Goal: Download file/media

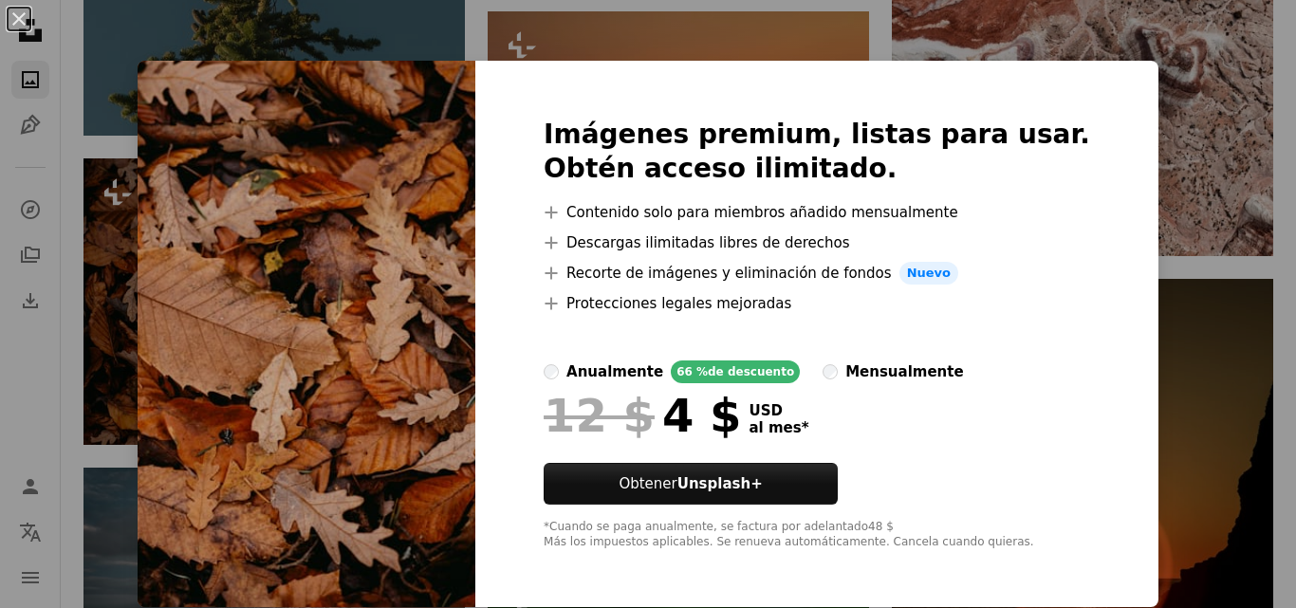
scroll to position [3604, 0]
click at [1184, 104] on div "An X shape Imágenes premium, listas para usar. Obtén acceso ilimitado. A plus s…" at bounding box center [648, 304] width 1296 height 608
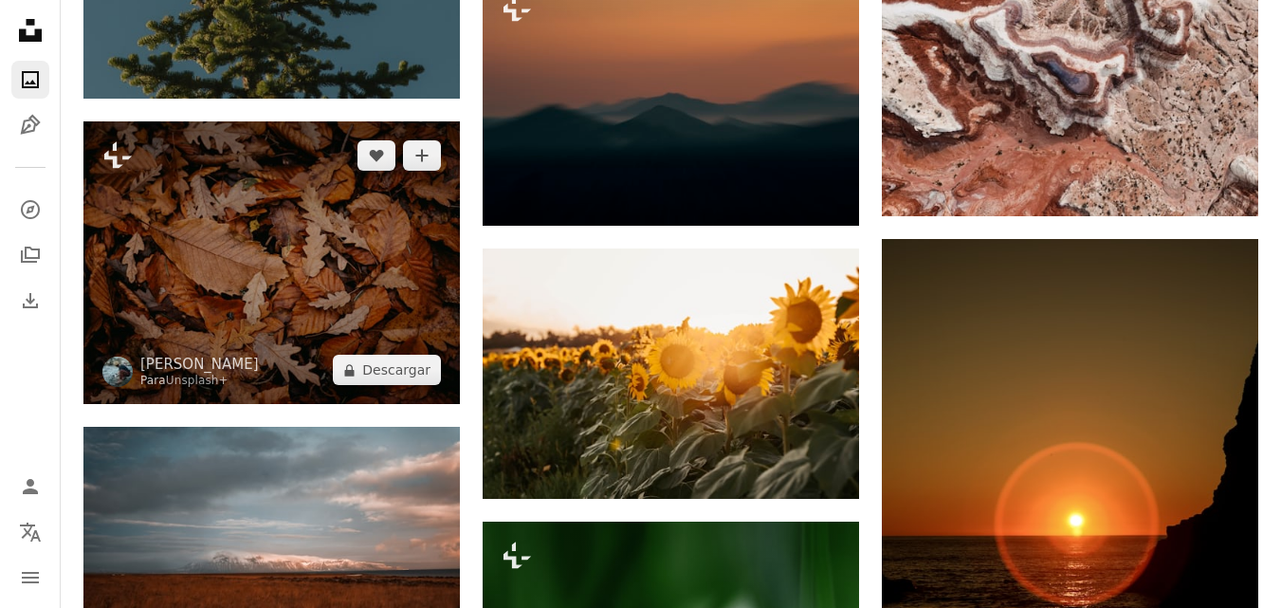
click at [253, 273] on img at bounding box center [271, 262] width 377 height 283
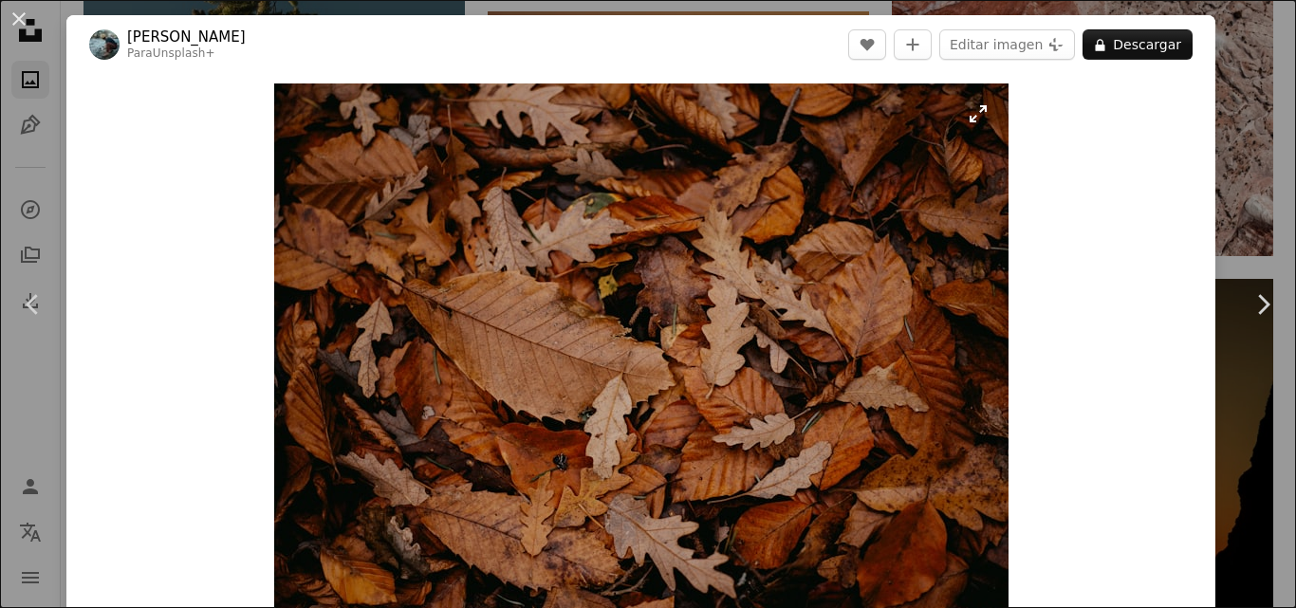
scroll to position [95, 0]
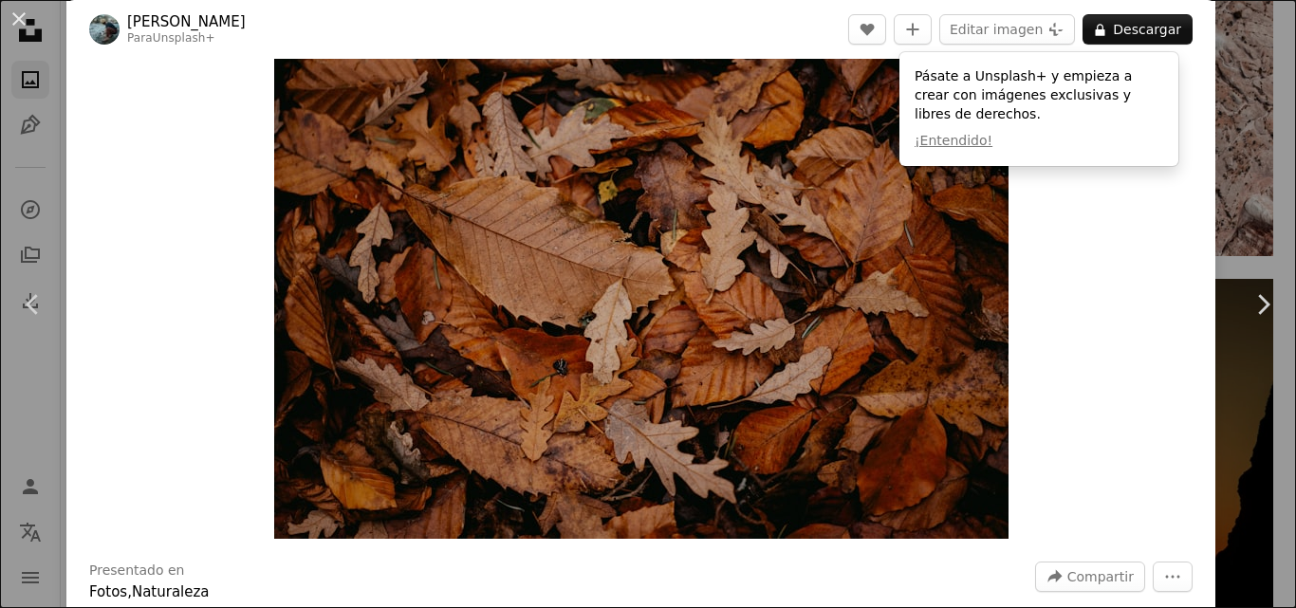
click at [1062, 235] on div "Zoom in" at bounding box center [640, 263] width 1149 height 569
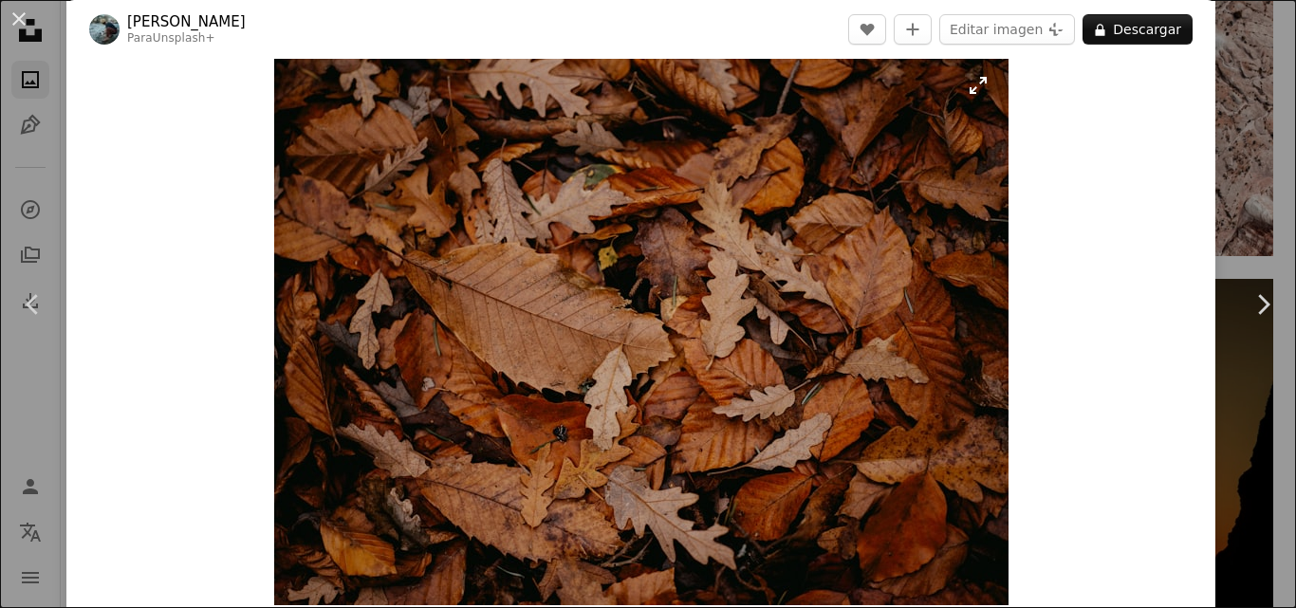
scroll to position [0, 0]
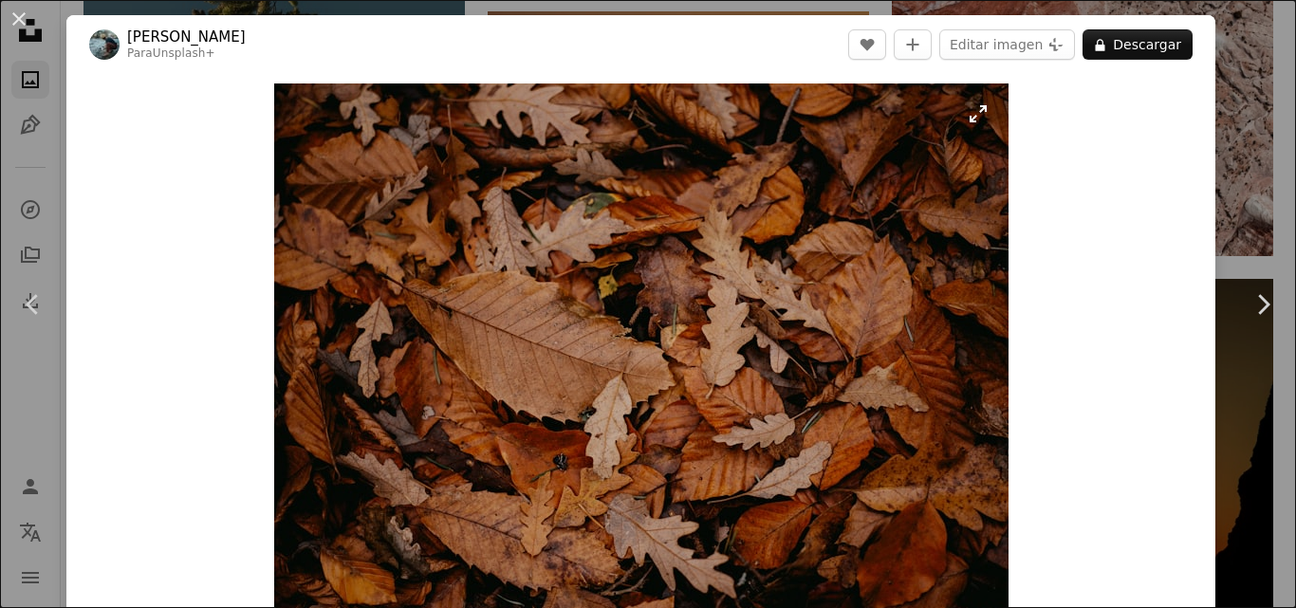
click at [972, 114] on img "Ampliar en esta imagen" at bounding box center [641, 358] width 734 height 550
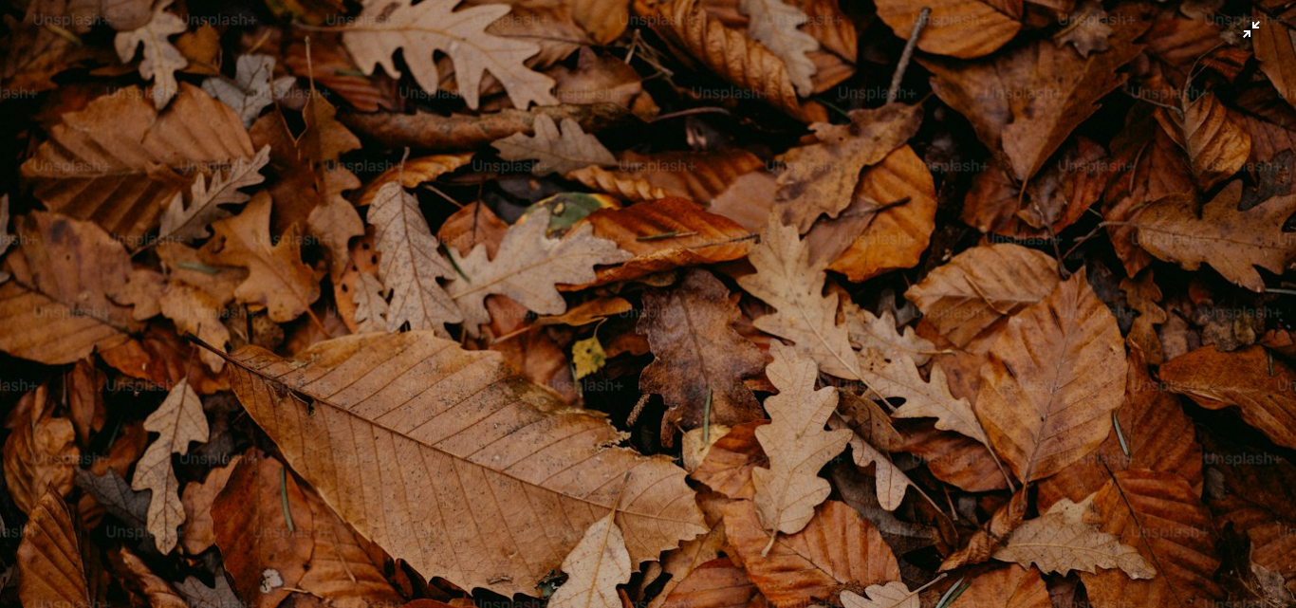
scroll to position [341, 0]
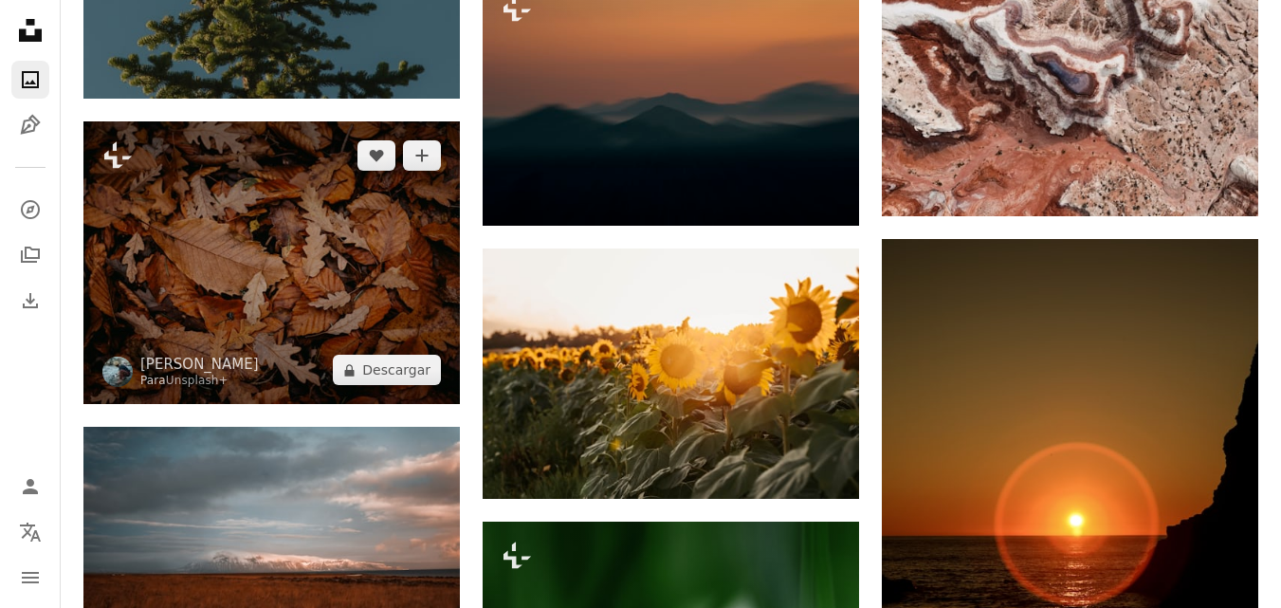
click at [327, 243] on img at bounding box center [271, 262] width 377 height 283
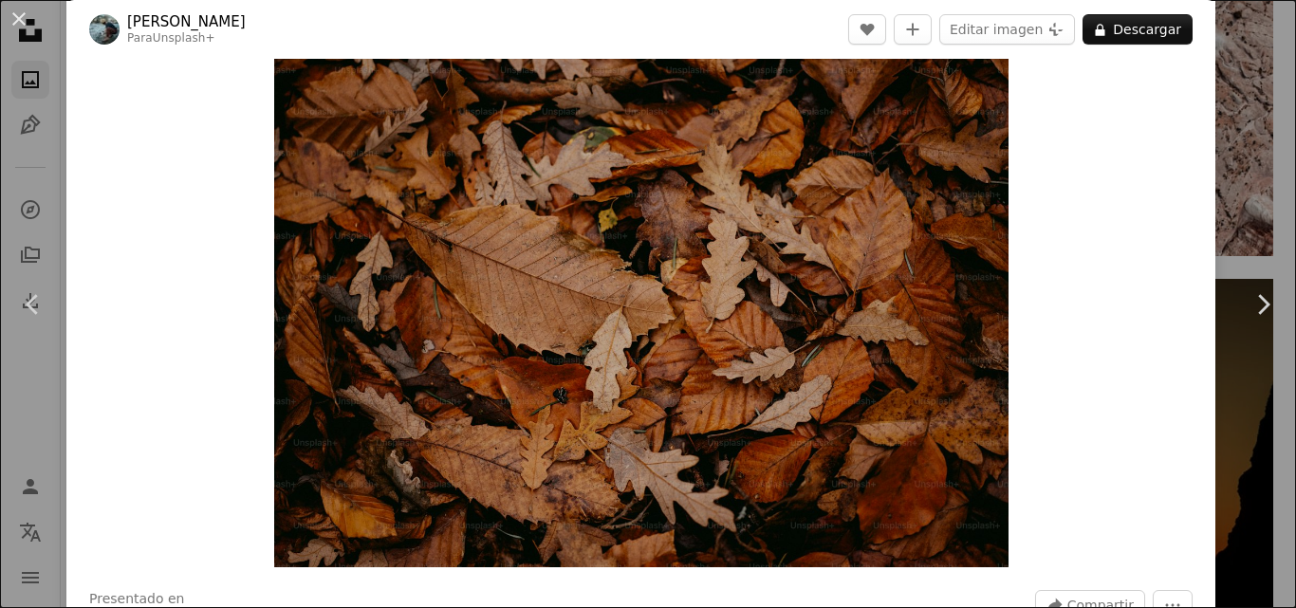
scroll to position [45, 0]
